Goal: Check status: Check status

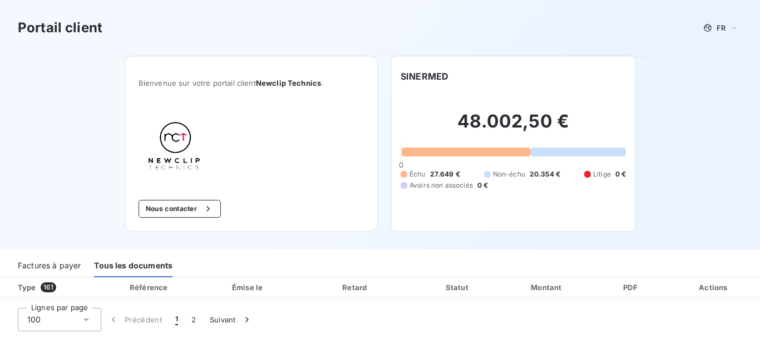
scroll to position [2203, 0]
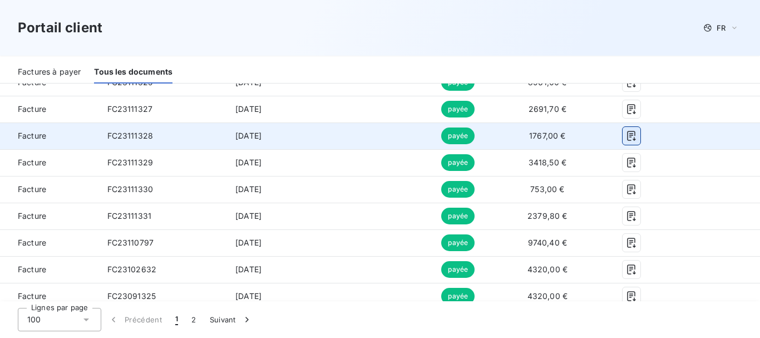
click at [627, 133] on icon "button" at bounding box center [631, 136] width 8 height 10
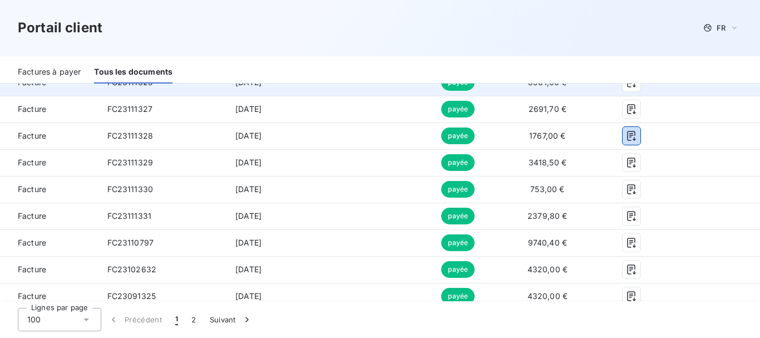
scroll to position [2092, 0]
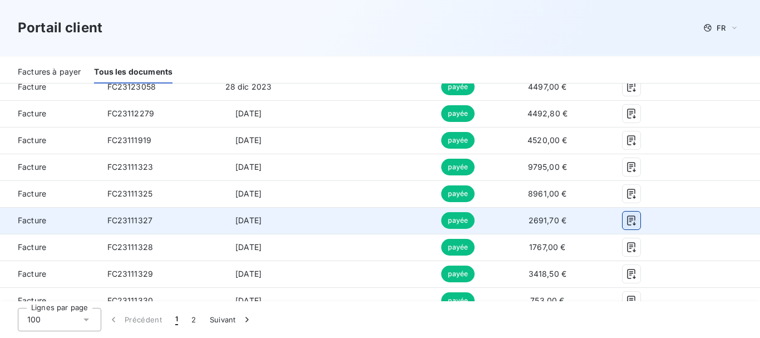
click at [627, 219] on icon "button" at bounding box center [631, 221] width 8 height 10
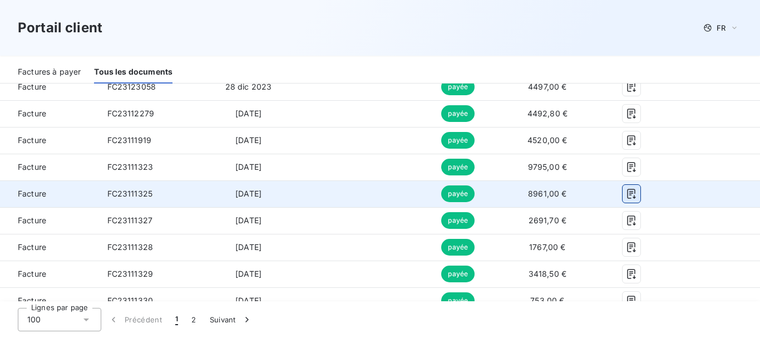
click at [626, 194] on icon "button" at bounding box center [631, 193] width 11 height 11
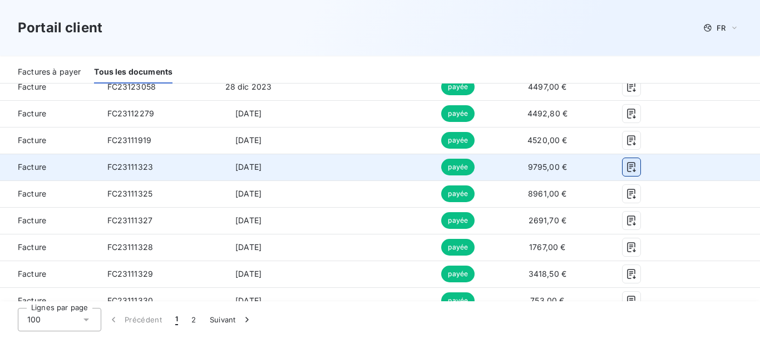
click at [627, 162] on icon "button" at bounding box center [631, 167] width 8 height 10
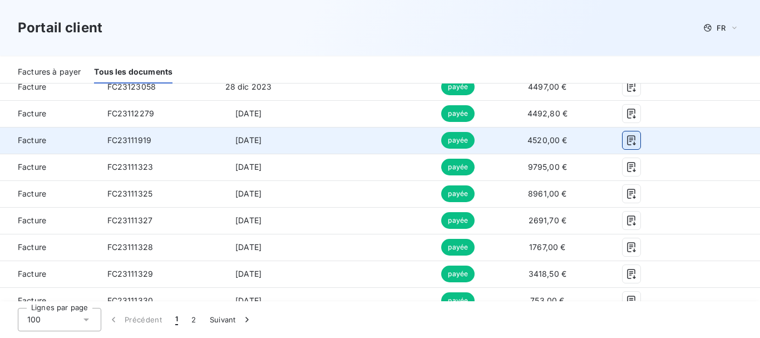
click at [626, 135] on icon "button" at bounding box center [631, 140] width 11 height 11
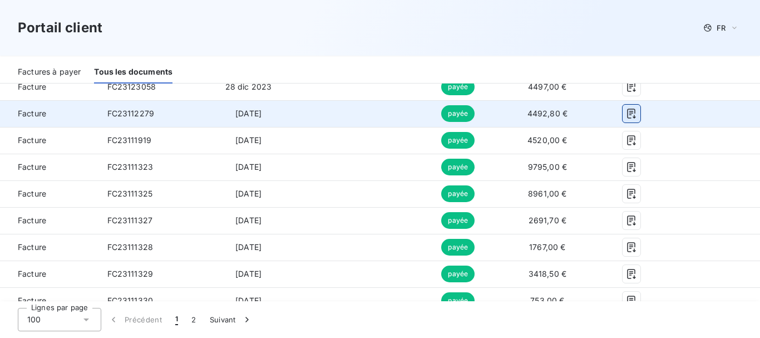
click at [626, 111] on icon "button" at bounding box center [631, 113] width 11 height 11
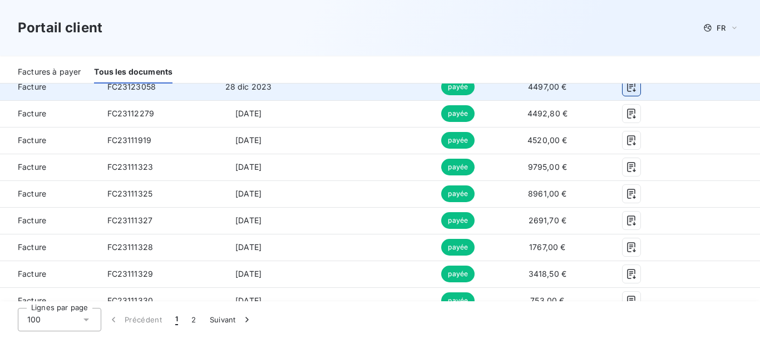
click at [627, 88] on icon "button" at bounding box center [631, 87] width 8 height 10
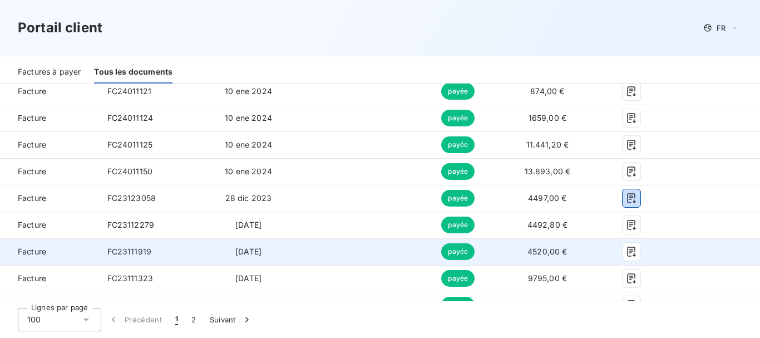
scroll to position [1925, 0]
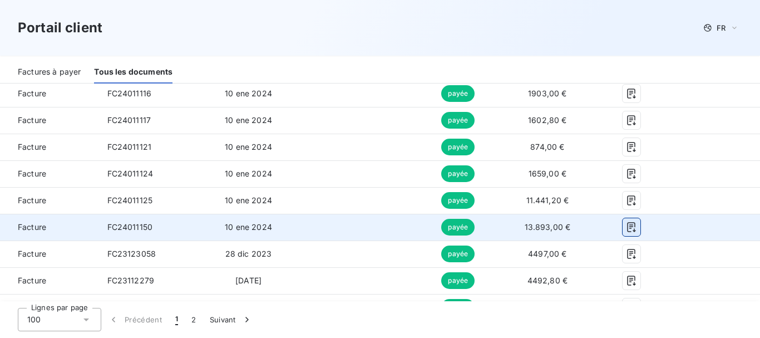
click at [627, 231] on icon "button" at bounding box center [631, 227] width 8 height 10
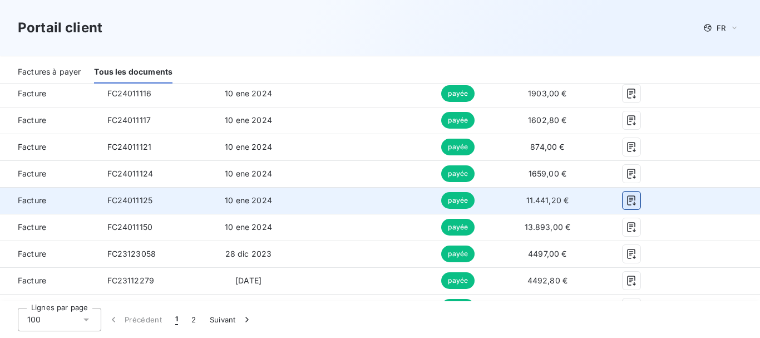
click at [627, 201] on icon "button" at bounding box center [631, 201] width 8 height 10
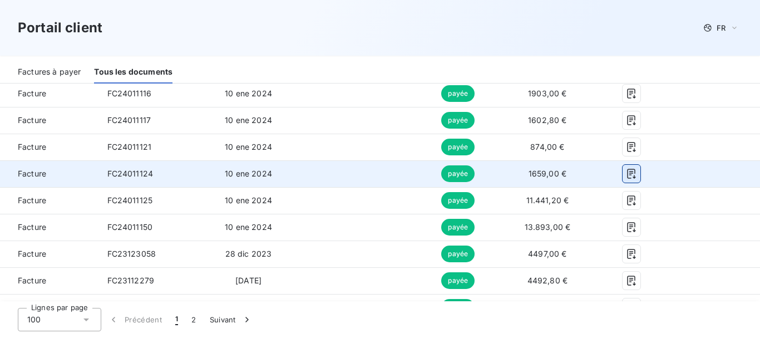
click at [626, 174] on icon "button" at bounding box center [631, 173] width 11 height 11
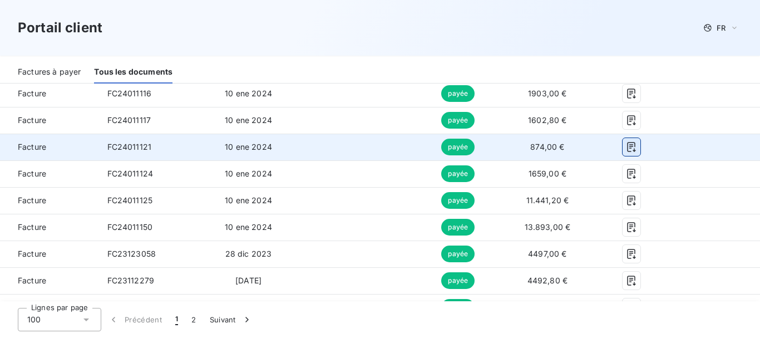
click at [626, 147] on icon "button" at bounding box center [631, 146] width 11 height 11
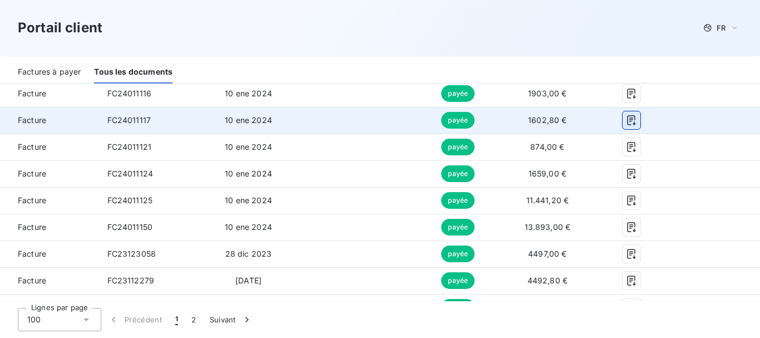
click at [626, 118] on icon "button" at bounding box center [631, 120] width 11 height 11
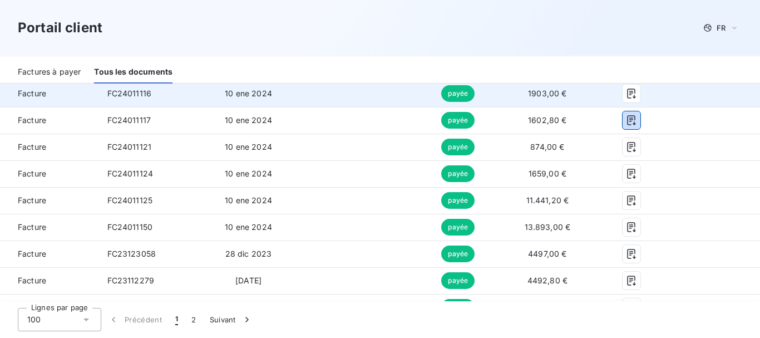
scroll to position [1869, 0]
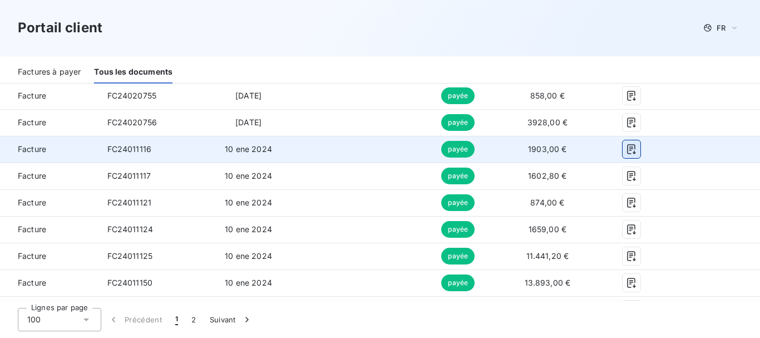
click at [626, 148] on icon "button" at bounding box center [631, 148] width 11 height 11
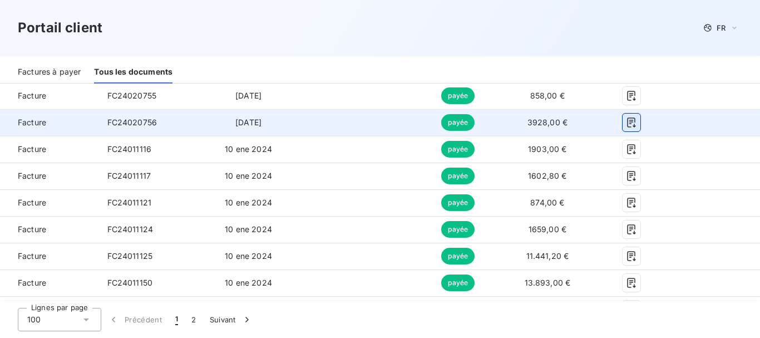
click at [627, 122] on icon "button" at bounding box center [631, 123] width 8 height 10
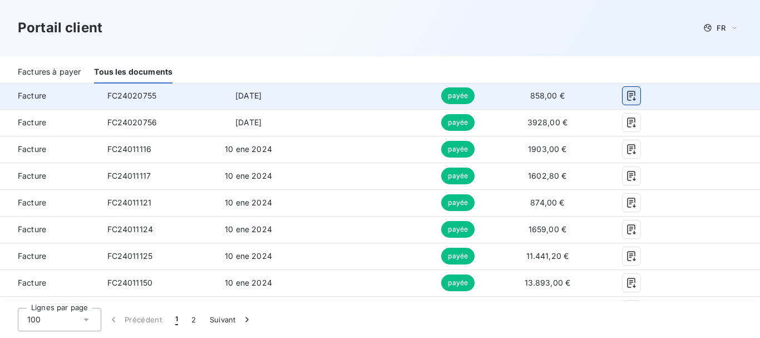
click at [627, 92] on icon "button" at bounding box center [631, 96] width 8 height 10
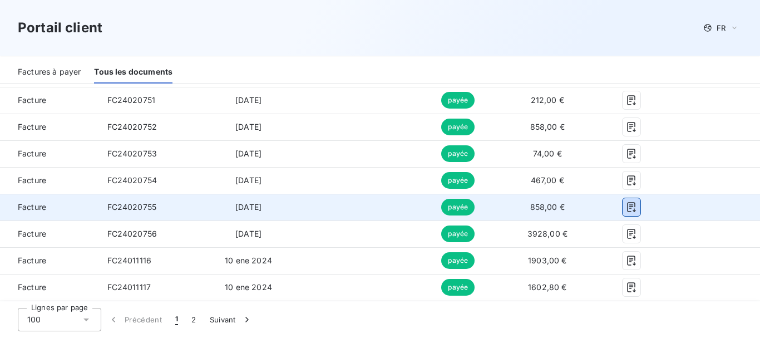
scroll to position [1703, 0]
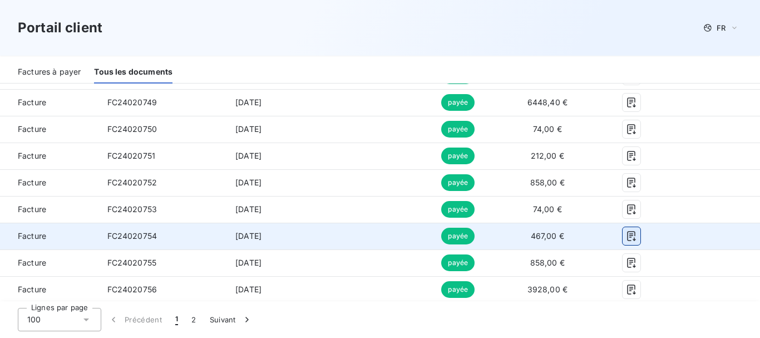
click at [626, 235] on icon "button" at bounding box center [631, 235] width 11 height 11
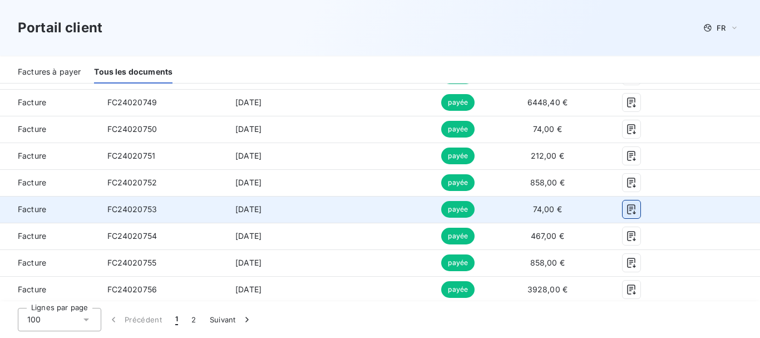
click at [626, 210] on icon "button" at bounding box center [631, 209] width 11 height 11
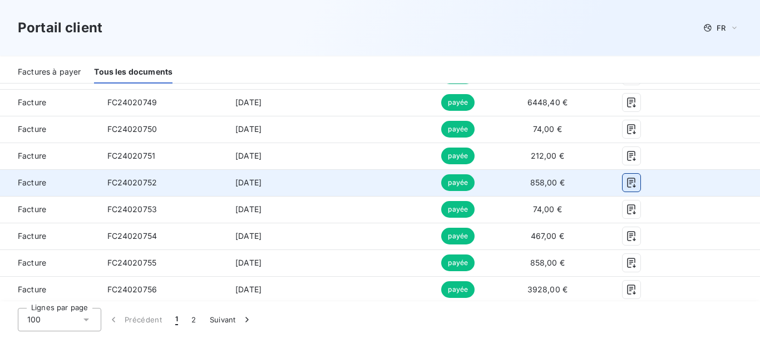
click at [625, 181] on button "button" at bounding box center [631, 182] width 18 height 18
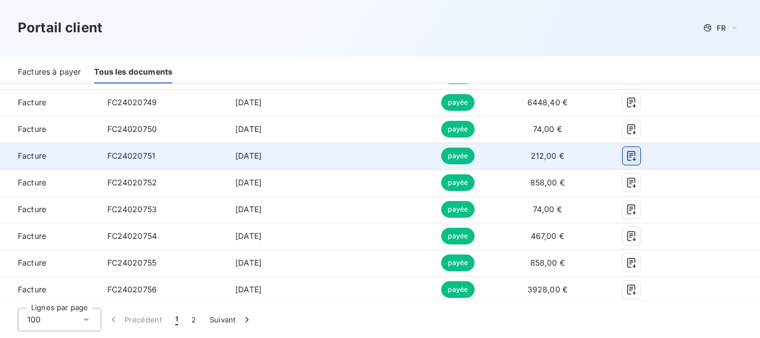
click at [626, 155] on icon "button" at bounding box center [631, 155] width 11 height 11
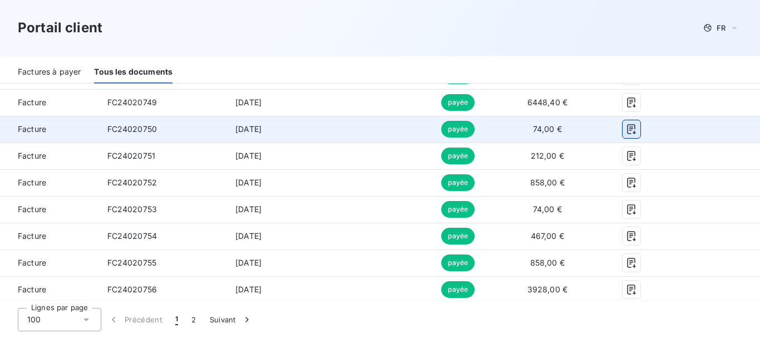
click at [626, 128] on icon "button" at bounding box center [631, 128] width 11 height 11
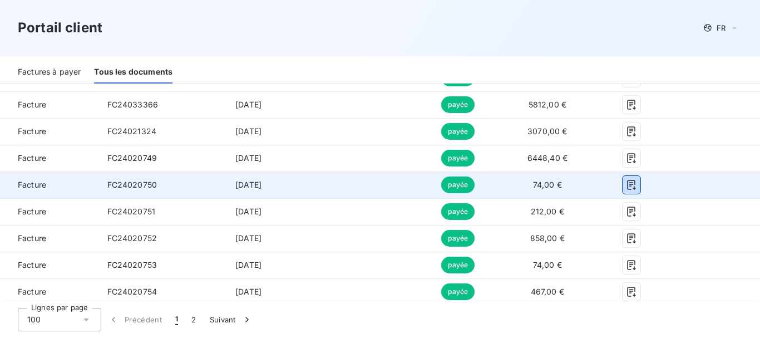
scroll to position [1591, 0]
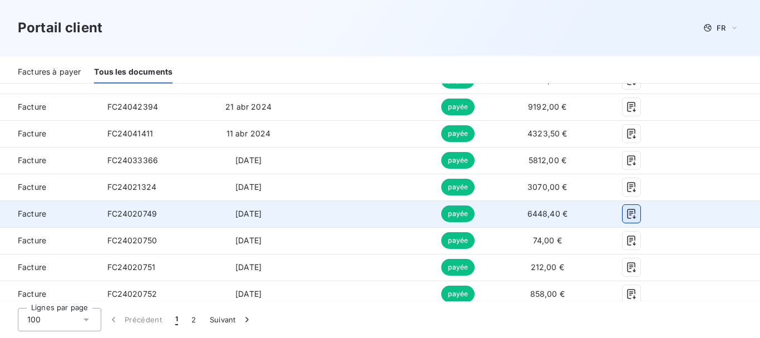
click at [627, 211] on icon "button" at bounding box center [631, 214] width 8 height 10
